Goal: Navigation & Orientation: Understand site structure

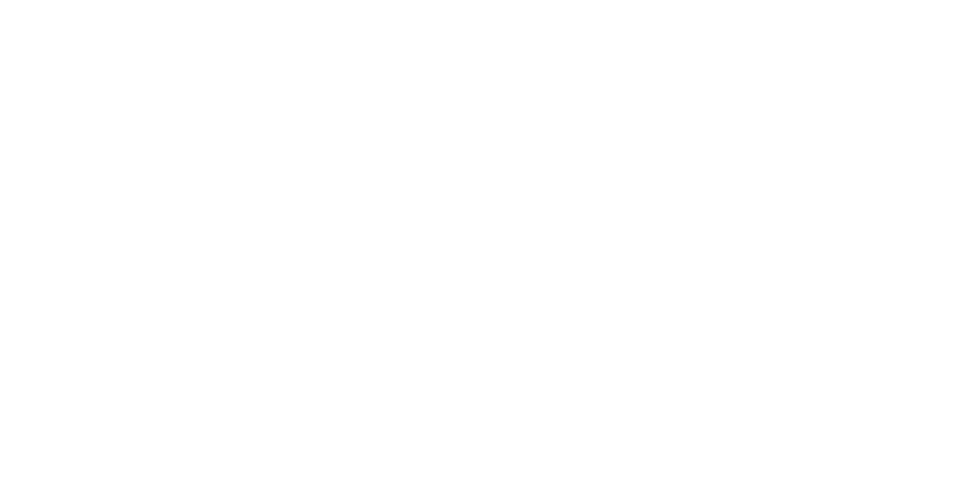
click at [232, 307] on div at bounding box center [486, 241] width 973 height 483
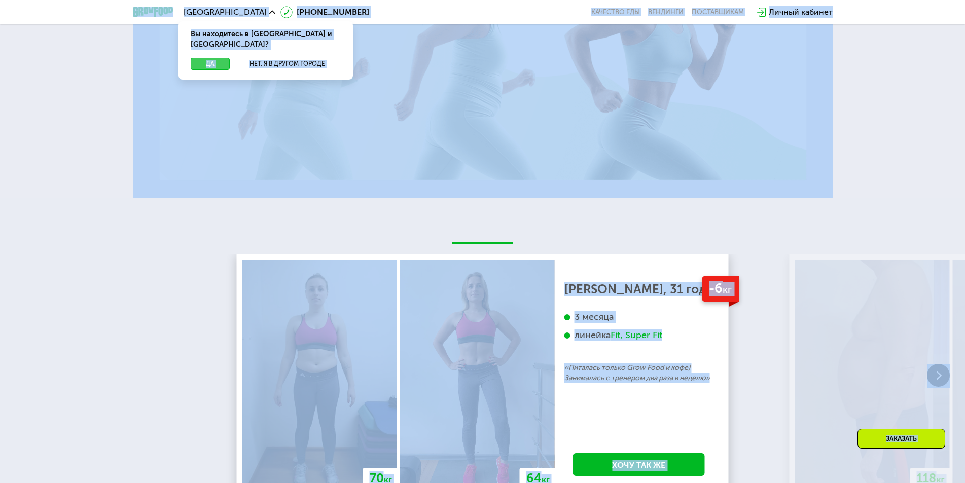
scroll to position [1572, 0]
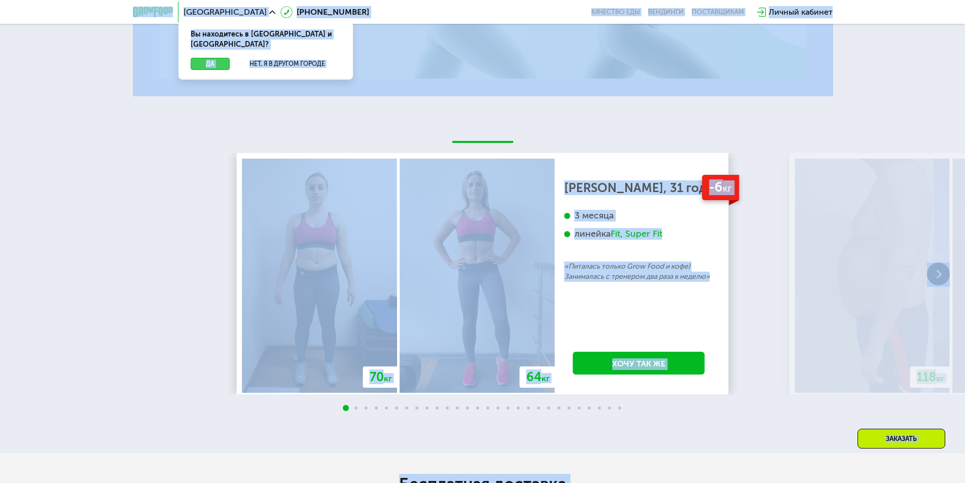
copy body "Loremi Do sitametcon a Elitse d eiu.? Te Inc, u l etdolo magnaa 5 (721) 834-51-…"
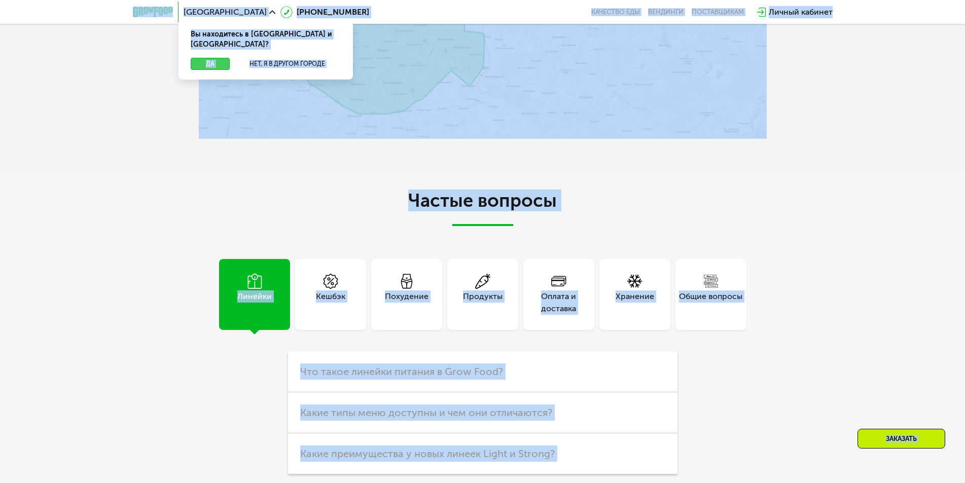
scroll to position [2283, 0]
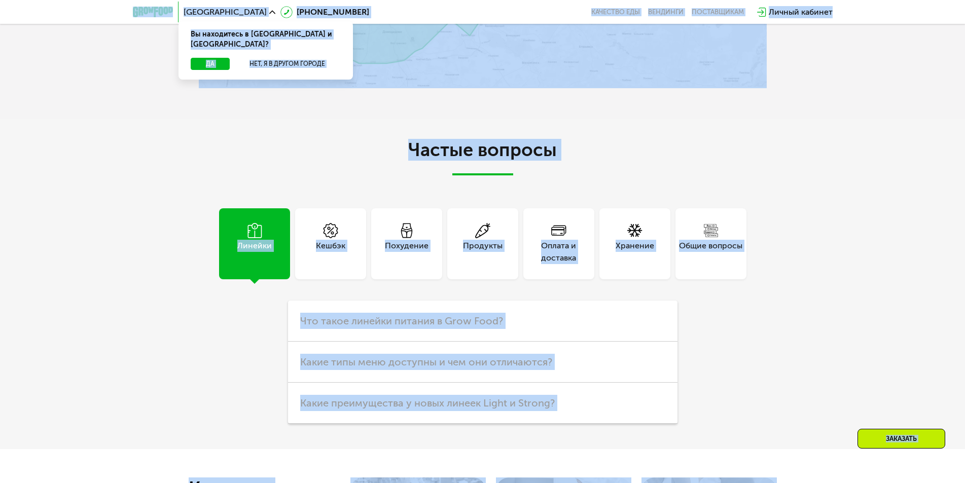
click at [770, 244] on div "Частые вопросы Линейки Кешбэк Похудение Продукты Оплата и доставка Хранение Общ…" at bounding box center [482, 284] width 965 height 330
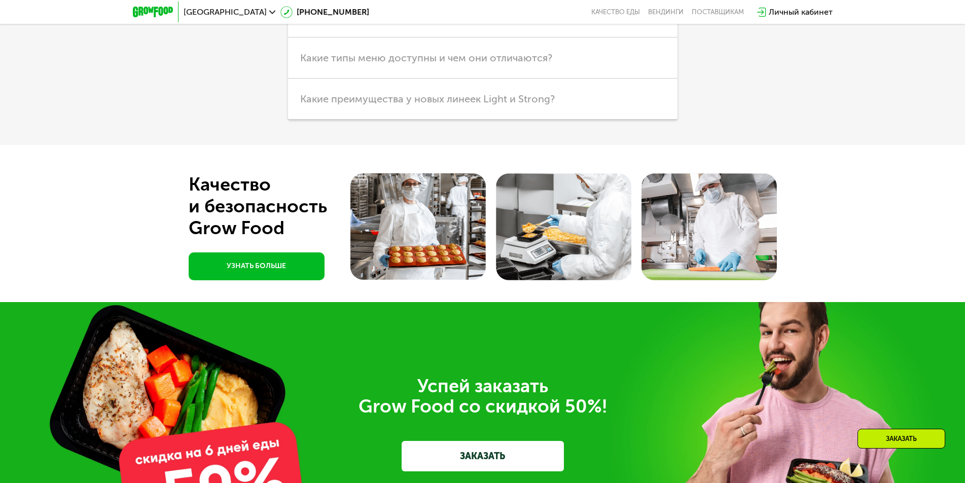
scroll to position [2841, 0]
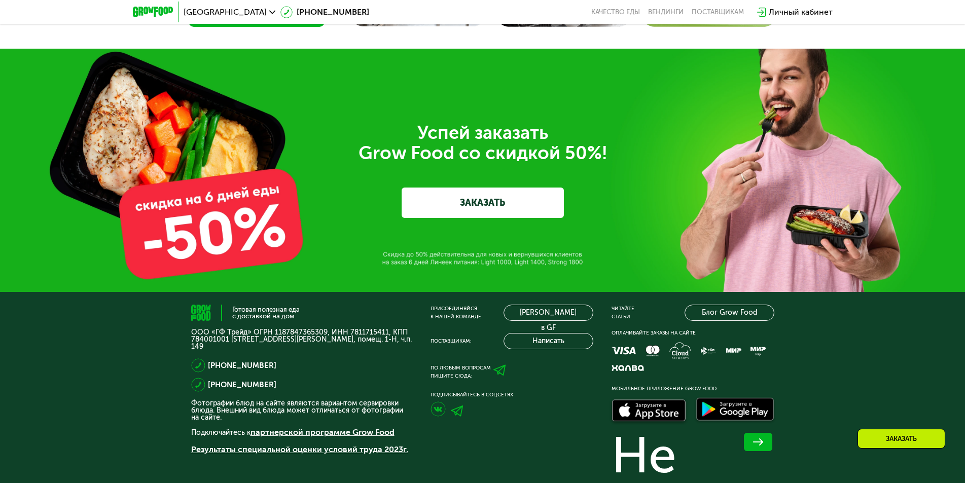
click at [770, 244] on div "Успей заказать  Grow Food со скидкой 50%! ЗАКАЗАТЬ" at bounding box center [482, 170] width 965 height 243
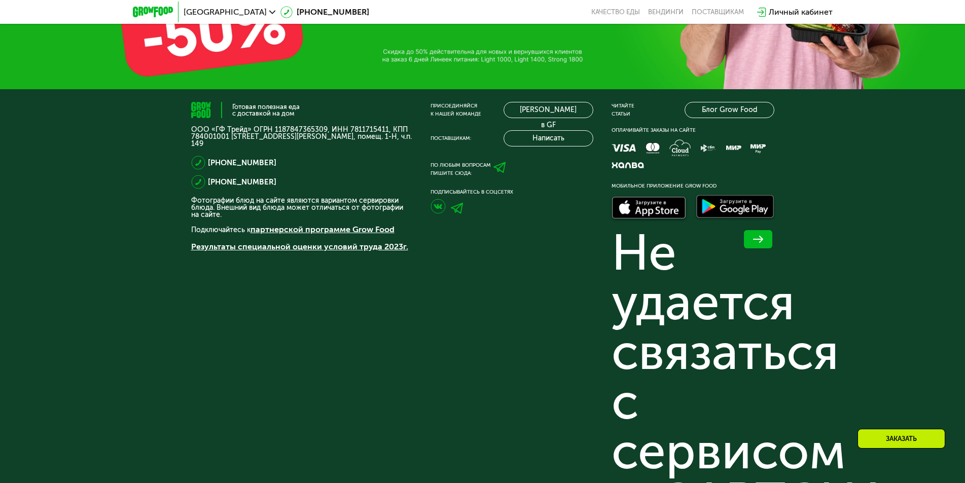
scroll to position [2891, 0]
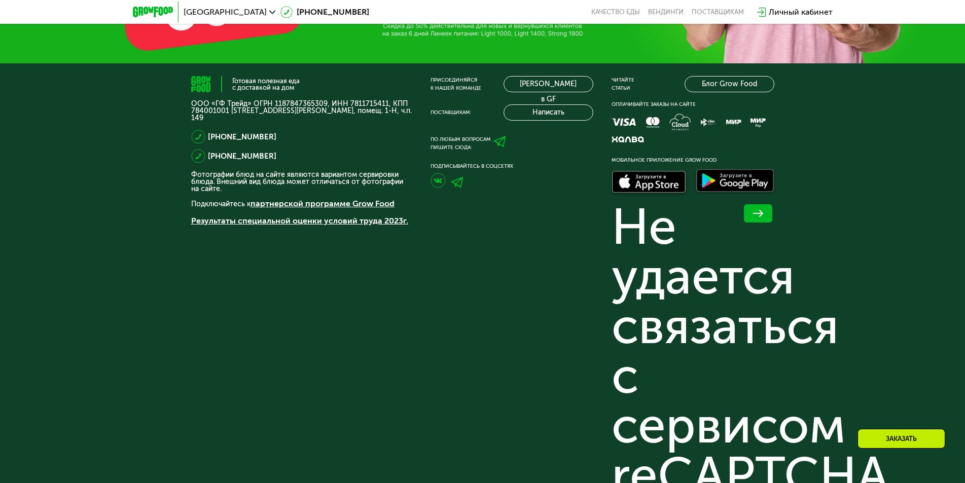
scroll to position [3544, 0]
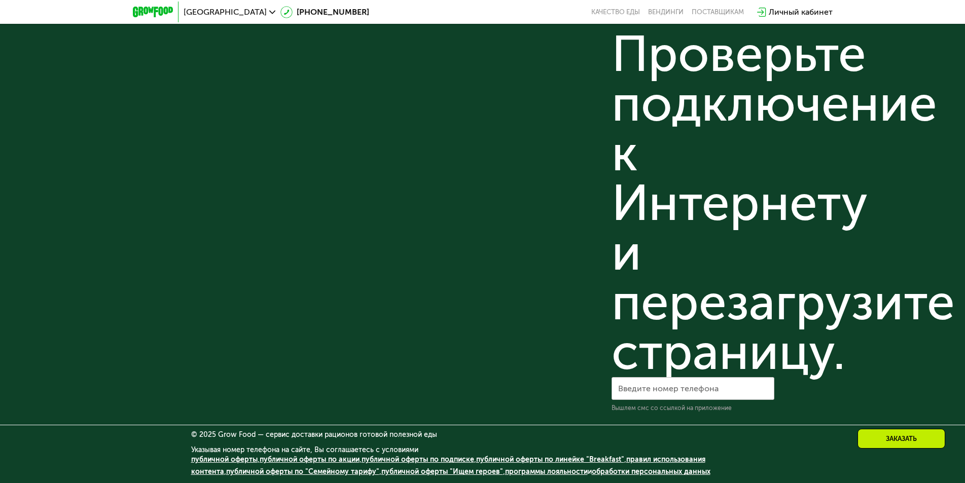
click at [387, 470] on link "публичной оферты "Ищем героев"" at bounding box center [442, 472] width 122 height 9
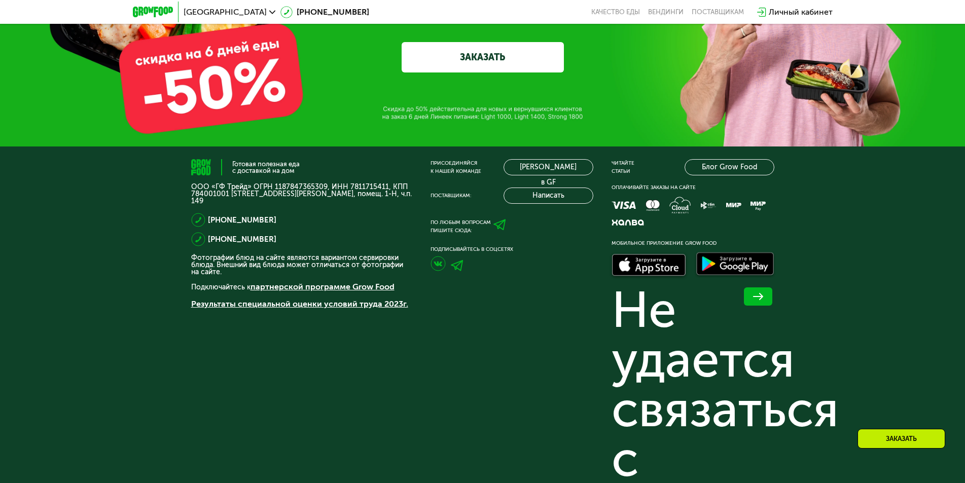
scroll to position [3037, 0]
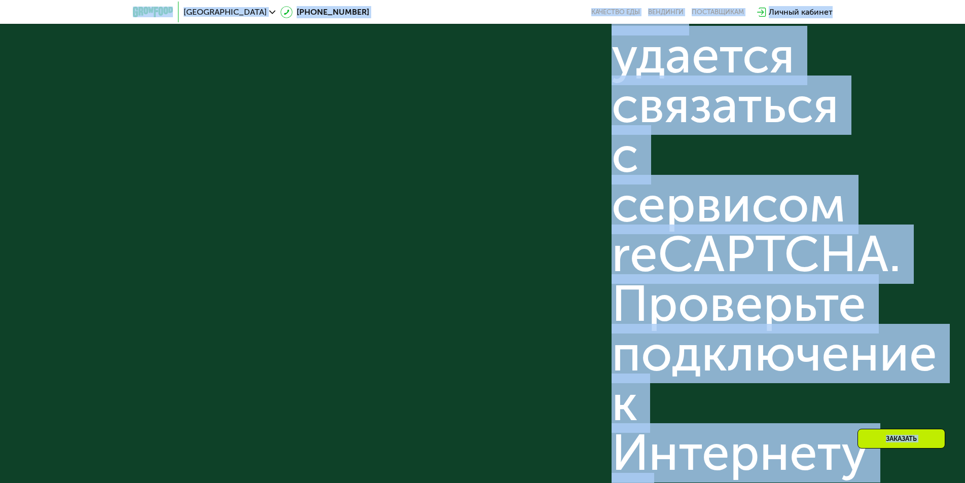
copy body "Loremi 7 (498) 354-48-66 Dolorsit ame Consecte adipiscinge Seddoe tempori UtlaB…"
